Goal: Task Accomplishment & Management: Manage account settings

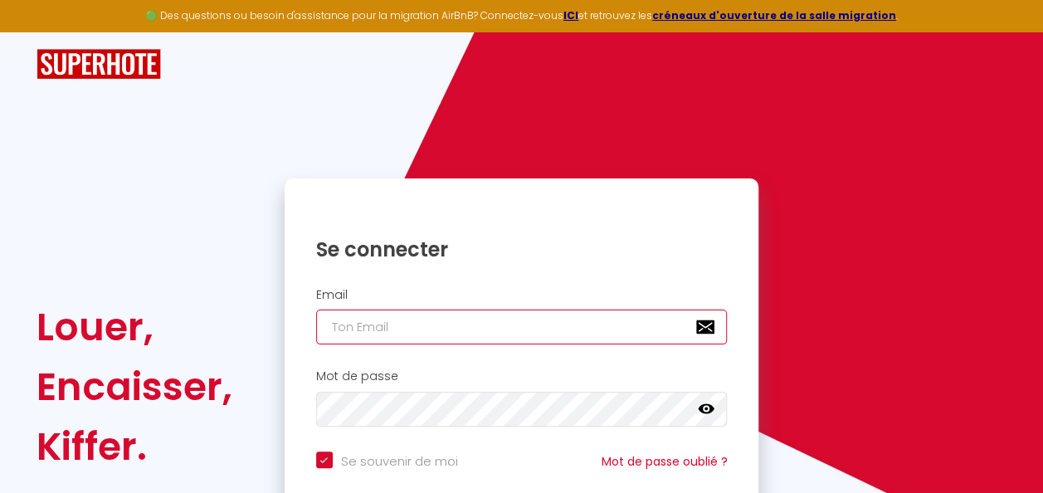
click at [436, 329] on input "email" at bounding box center [522, 327] width 412 height 35
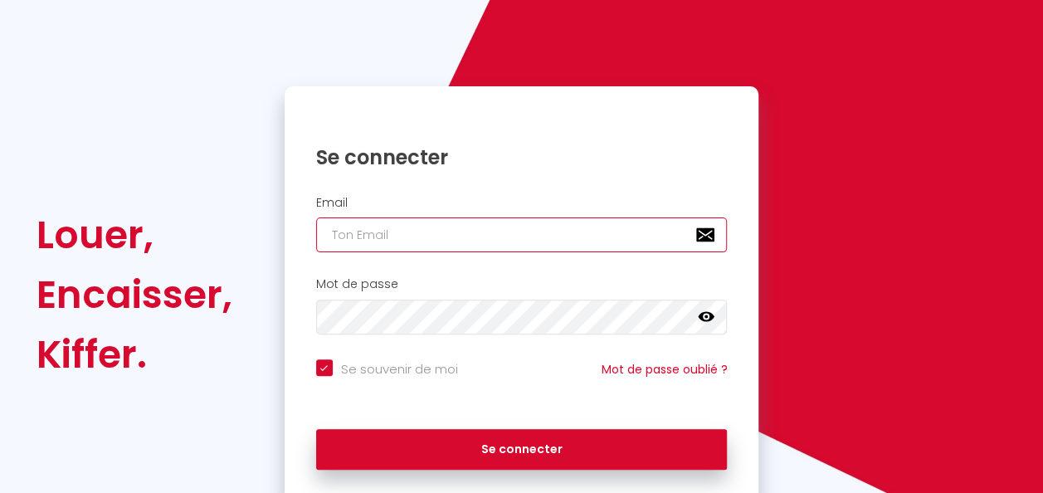
scroll to position [67, 0]
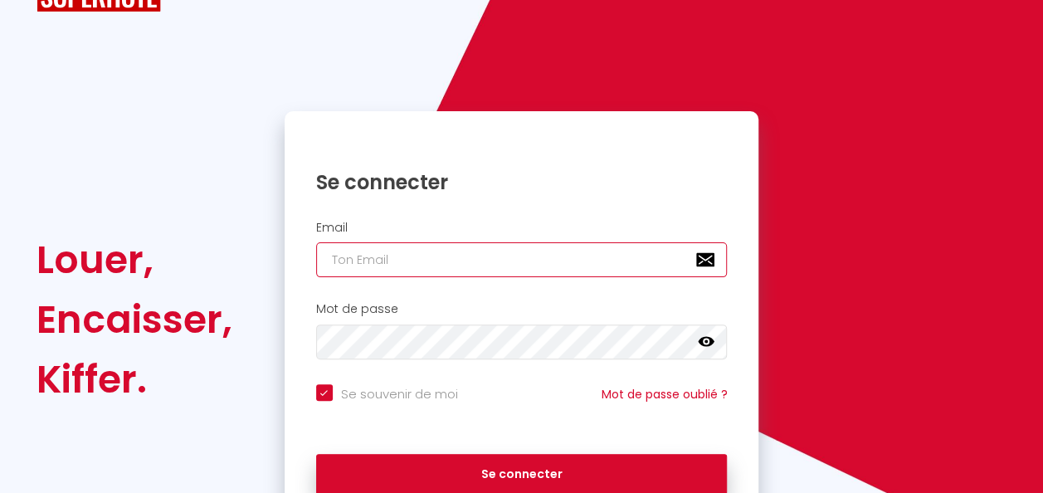
click at [422, 260] on input "email" at bounding box center [522, 259] width 412 height 35
type input "[EMAIL_ADDRESS][DOMAIN_NAME]"
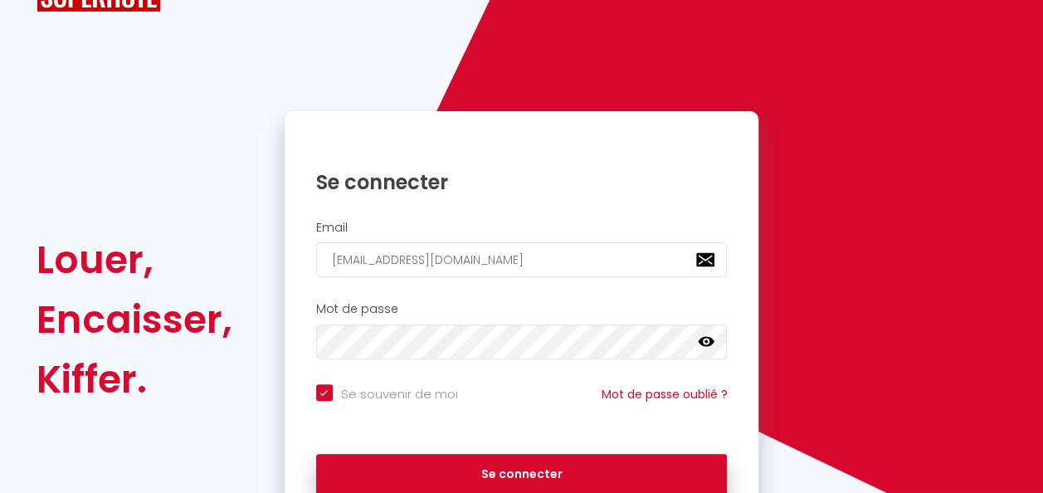
scroll to position [150, 0]
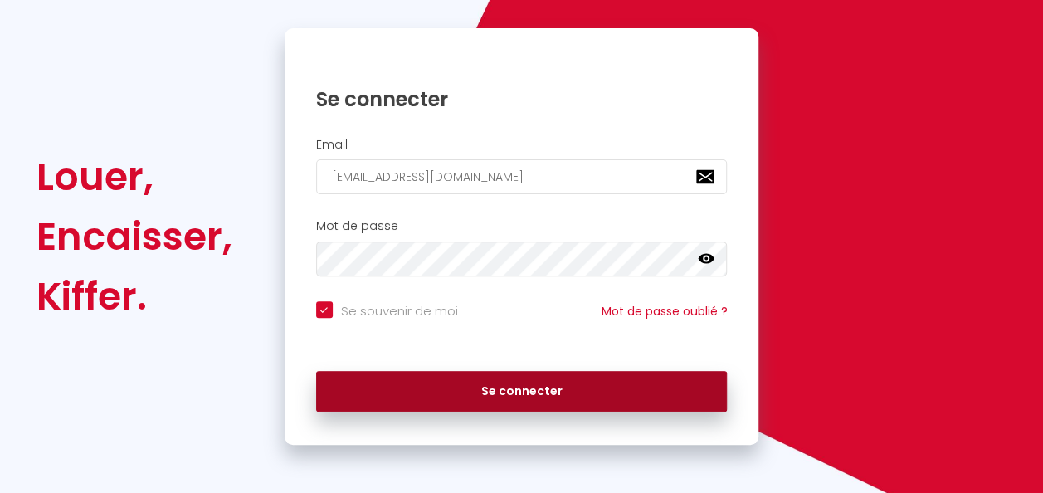
click at [429, 379] on button "Se connecter" at bounding box center [522, 392] width 412 height 42
checkbox input "true"
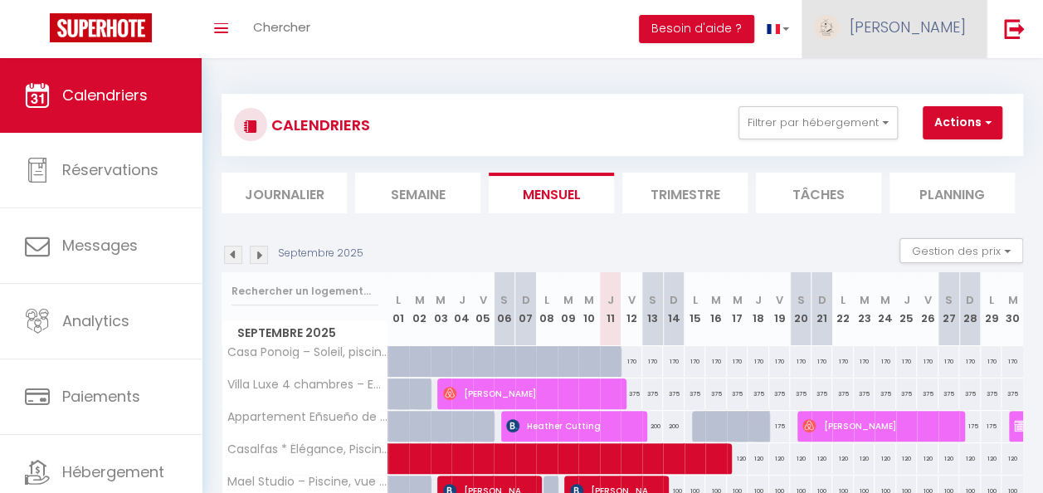
click at [937, 37] on link "[PERSON_NAME]" at bounding box center [894, 29] width 185 height 58
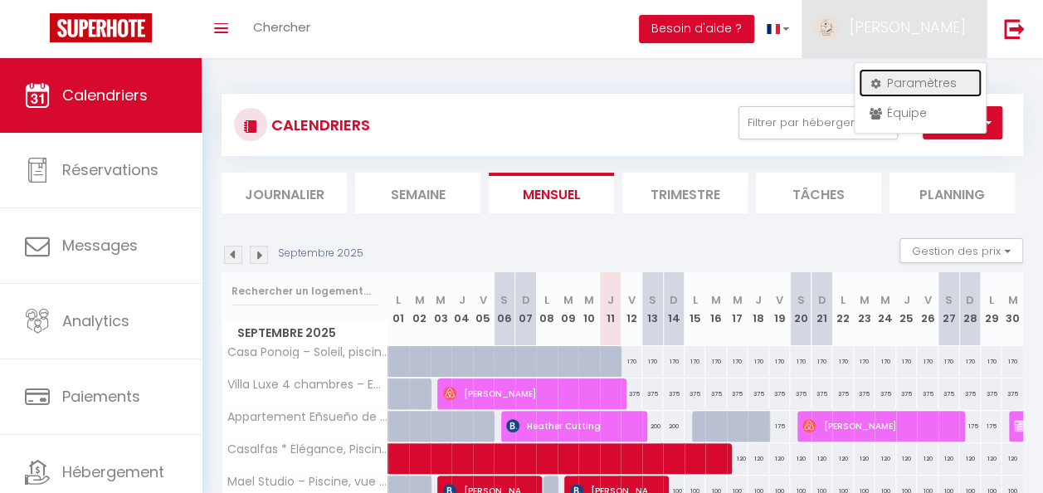
click at [905, 90] on link "Paramètres" at bounding box center [920, 83] width 123 height 28
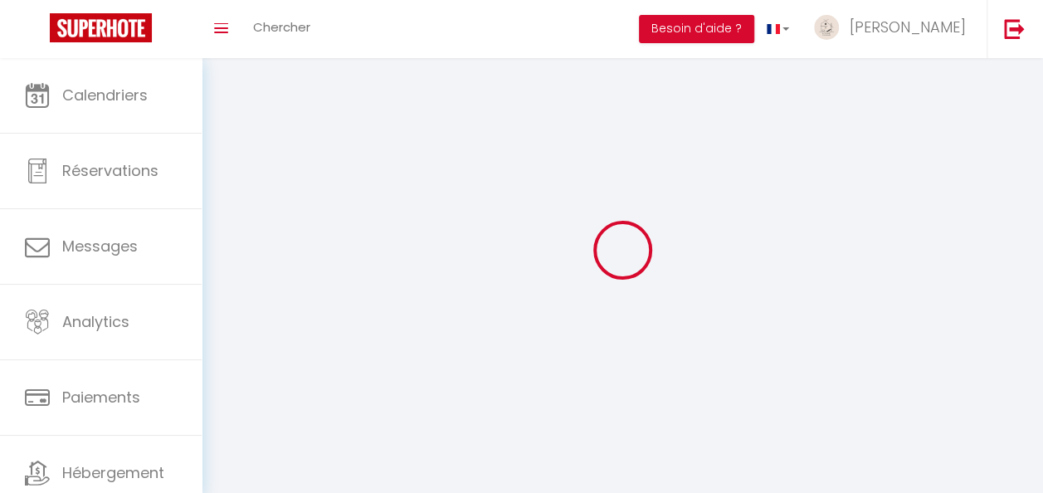
type input "[PERSON_NAME]"
type input "ghalleb"
type input "[PHONE_NUMBER]"
type input "28 PARTIDA EL RIQUET"
type input "03590"
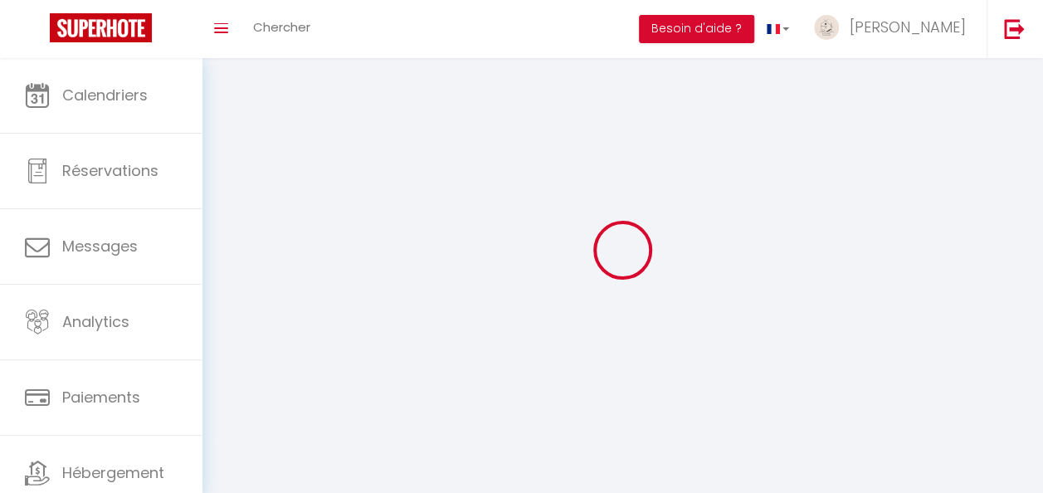
type input "ALTEA"
type input "Hlo27x5ONlwjPYE3ceaUtKYIc"
type input "qyA4Gu55CtoB5FXFY6C3mroJc"
select select "201"
select select "28"
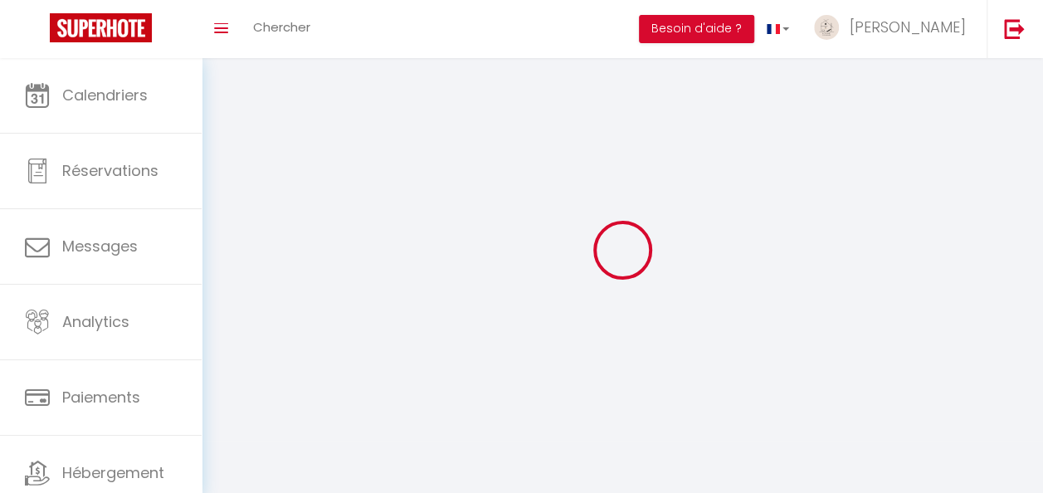
select select "fr"
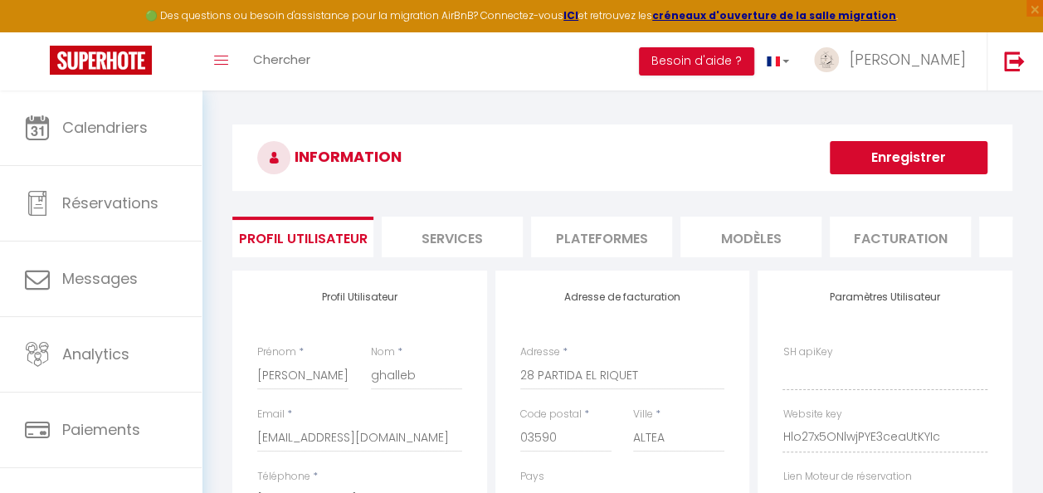
type input "Hlo27x5ONlwjPYE3ceaUtKYIc"
type input "qyA4Gu55CtoB5FXFY6C3mroJc"
type input "[URL][DOMAIN_NAME]"
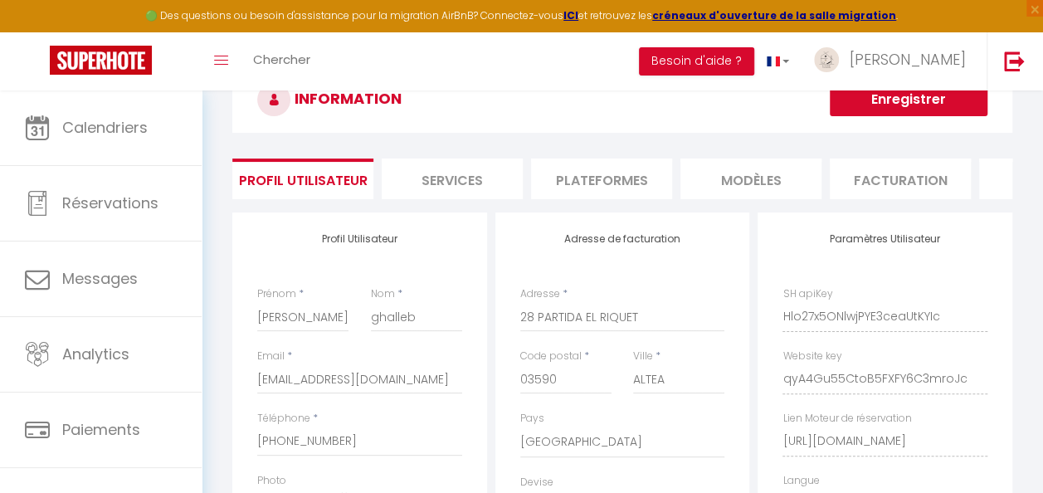
click at [597, 173] on li "Plateformes" at bounding box center [601, 179] width 141 height 41
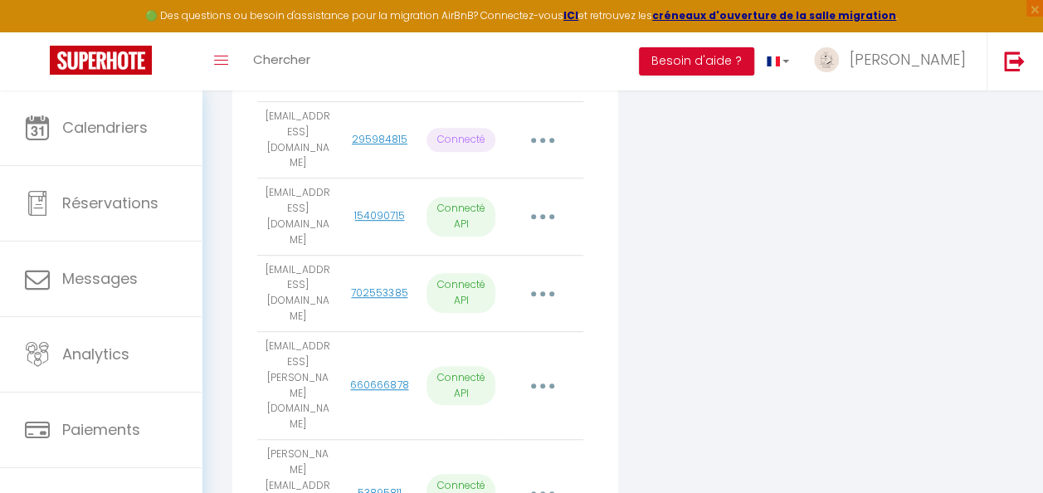
scroll to position [686, 0]
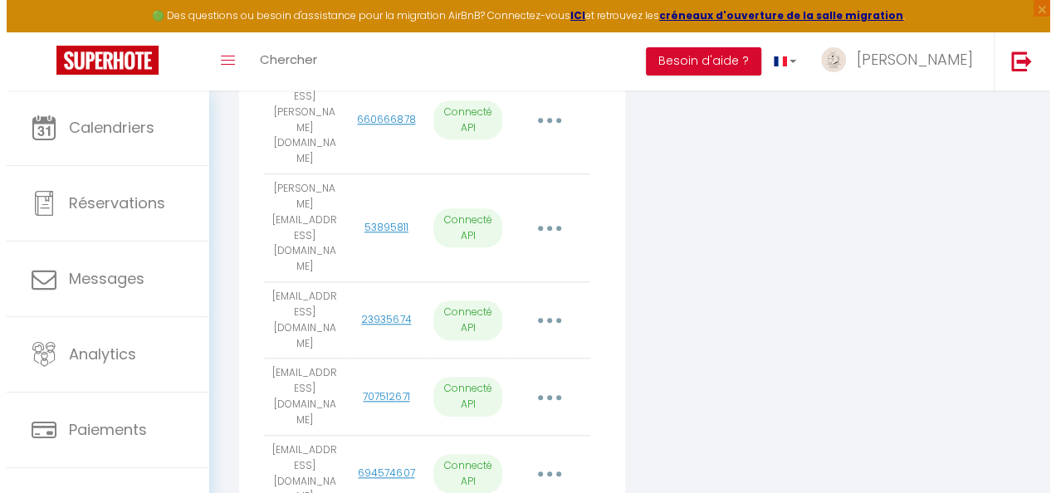
scroll to position [678, 0]
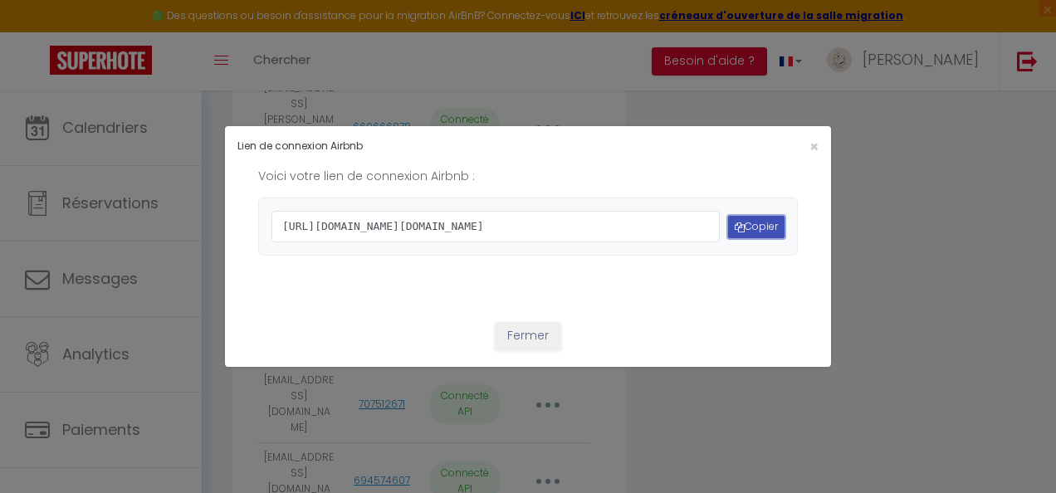
click at [750, 229] on button "Copier" at bounding box center [756, 227] width 56 height 22
click at [809, 136] on span "×" at bounding box center [813, 146] width 9 height 21
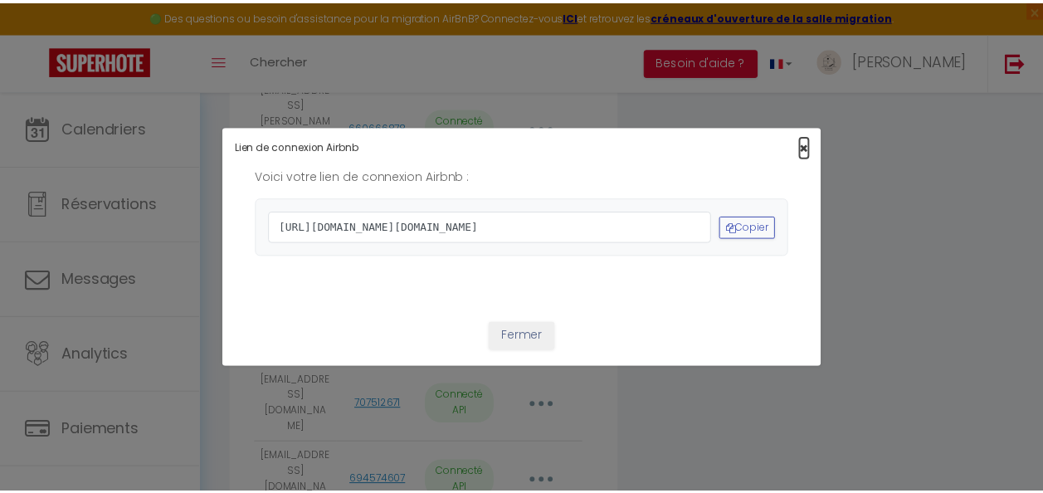
scroll to position [686, 0]
